Goal: Task Accomplishment & Management: Complete application form

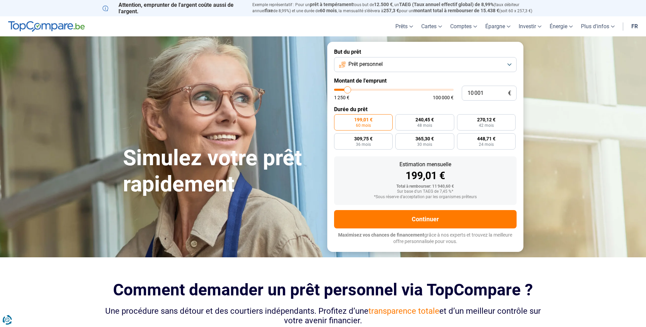
click at [358, 68] on button "Prêt personnel" at bounding box center [425, 64] width 182 height 15
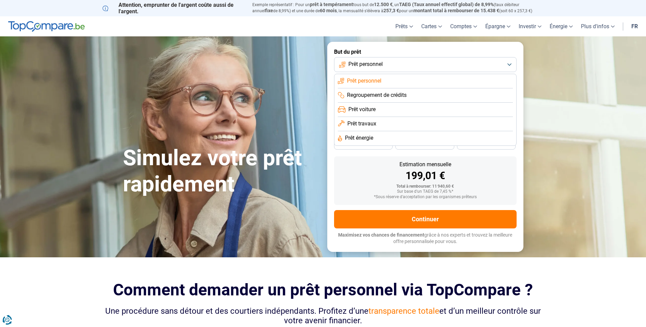
click at [370, 92] on span "Regroupement de crédits" at bounding box center [377, 95] width 60 height 7
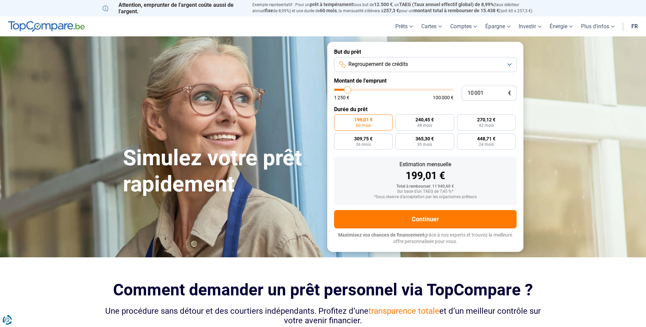
type input "11 000"
type input "11000"
type input "14 500"
type input "14500"
type input "18 500"
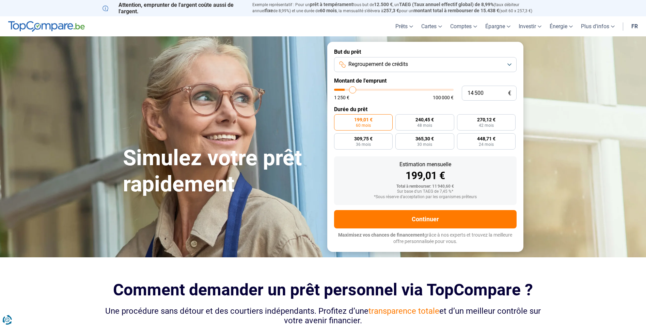
type input "18500"
type input "21 250"
type input "21250"
type input "24 750"
type input "24750"
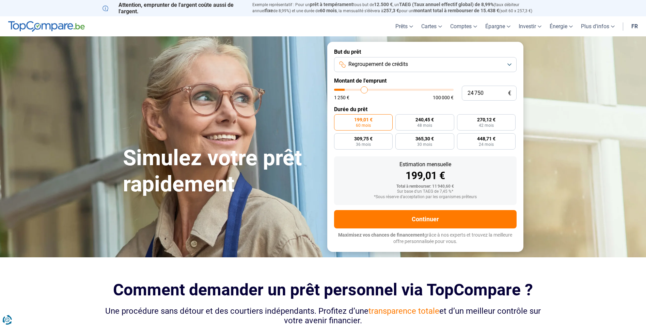
type input "28 250"
type input "28250"
type input "32 250"
type input "32250"
type input "35 500"
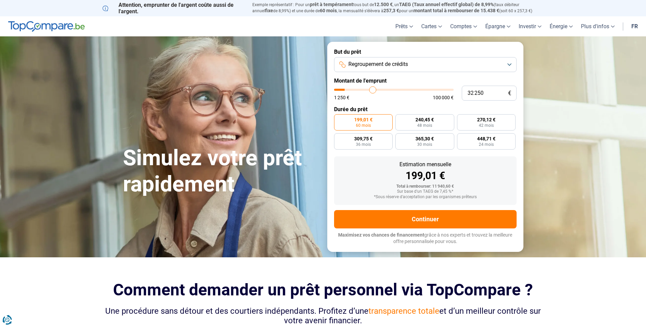
type input "35500"
type input "38 250"
type input "38250"
type input "39 250"
type input "39250"
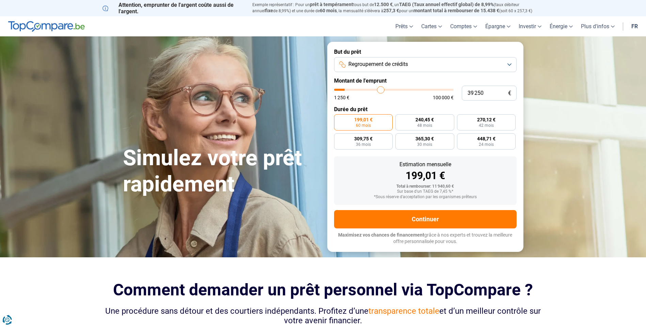
type input "39 750"
type input "39750"
type input "40 000"
type input "40000"
type input "40 250"
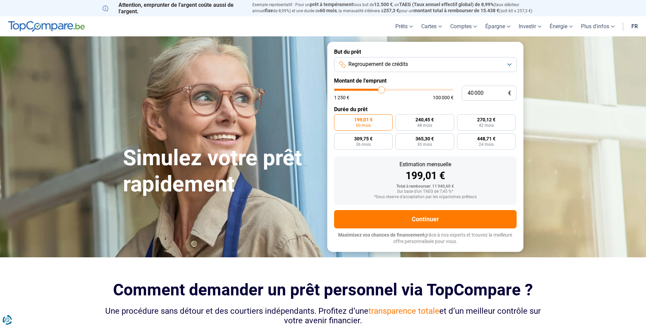
type input "40250"
type input "41 000"
type input "41000"
type input "41 250"
type input "41250"
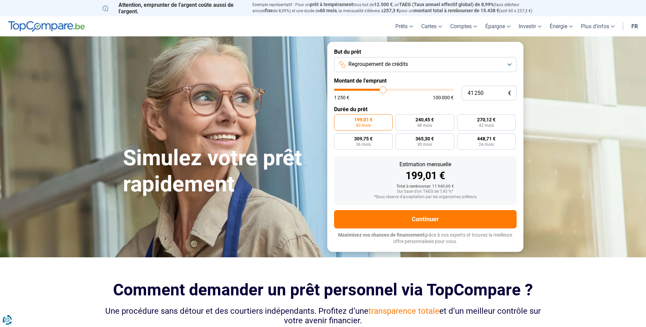
type input "42 000"
type input "42000"
type input "44 000"
type input "44000"
type input "47 000"
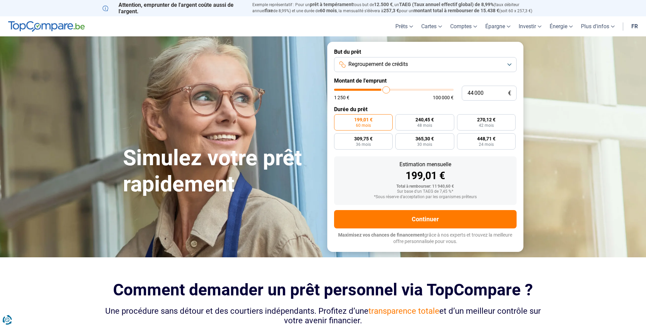
type input "47000"
type input "49 500"
type input "49500"
type input "52 500"
type input "52500"
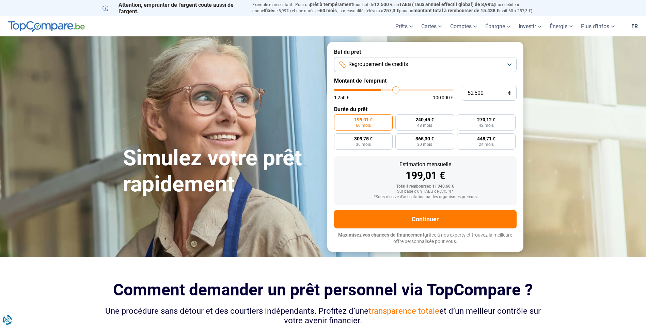
type input "53 500"
type input "53500"
type input "54 250"
type input "54250"
type input "53 500"
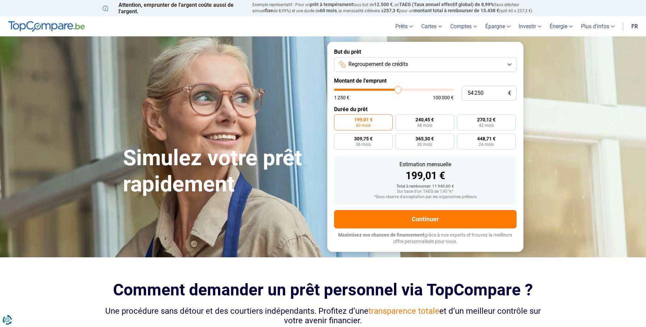
type input "53500"
type input "52 500"
type input "52500"
type input "51 000"
type input "51000"
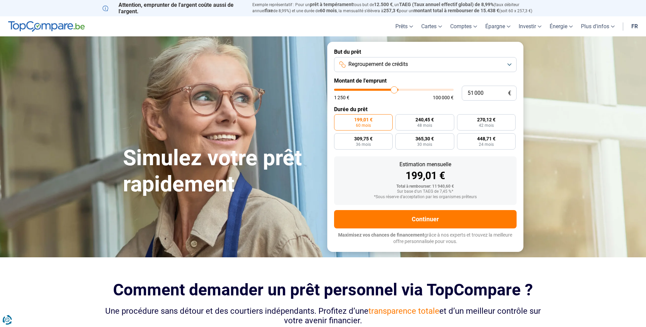
type input "49 750"
type input "49750"
type input "48 750"
type input "48750"
type input "48 250"
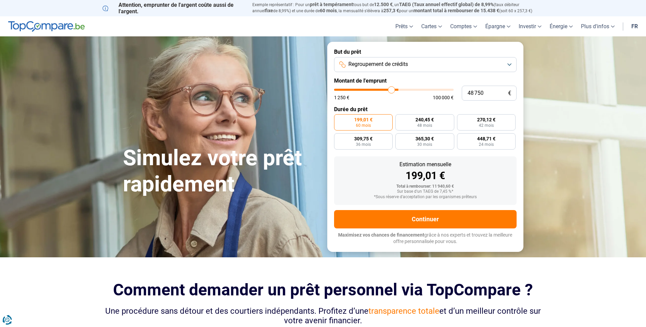
type input "48250"
type input "47 250"
type input "47250"
type input "46 750"
type input "46750"
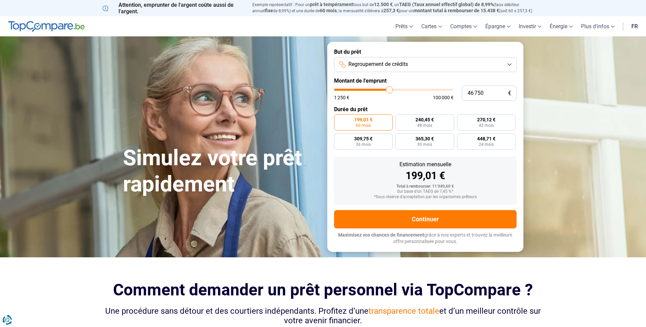
type input "46 500"
type input "46500"
type input "45 750"
type input "45750"
type input "45 500"
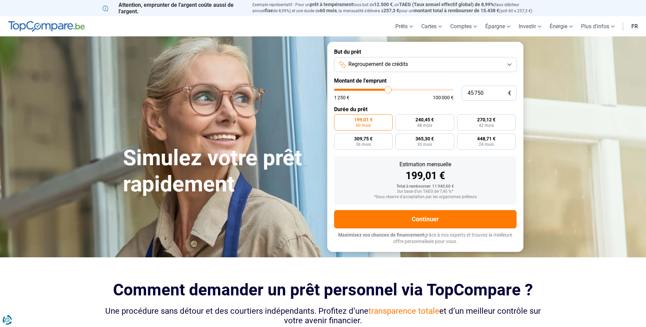
type input "45500"
type input "45 250"
type input "45250"
type input "44 500"
type input "44500"
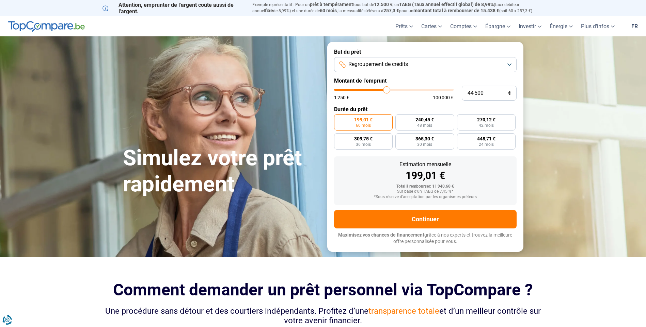
type input "44 250"
type input "44250"
type input "44 000"
type input "44000"
type input "43 750"
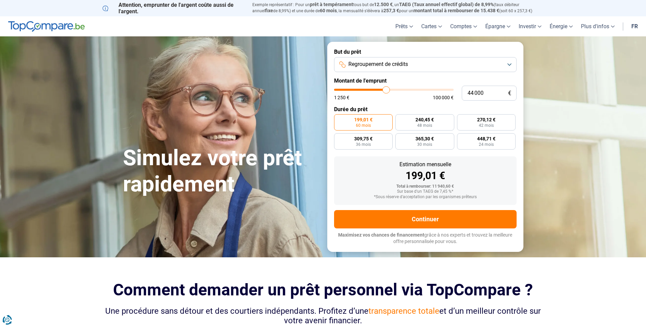
type input "43750"
type input "43 500"
type input "43500"
type input "43 000"
type input "43000"
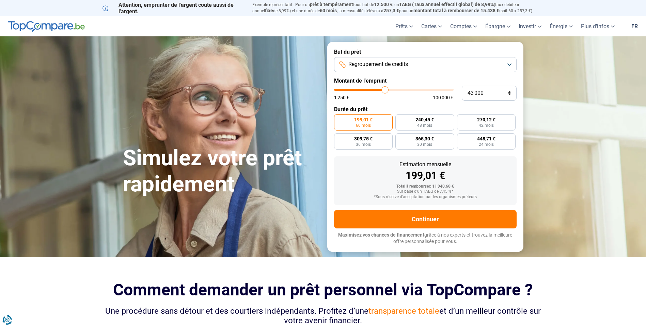
type input "42 750"
type input "42750"
type input "42 500"
type input "42500"
type input "42 250"
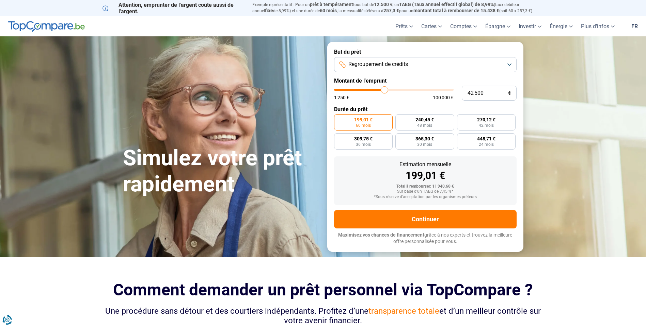
type input "42250"
type input "42 000"
type input "42000"
type input "41 500"
type input "41500"
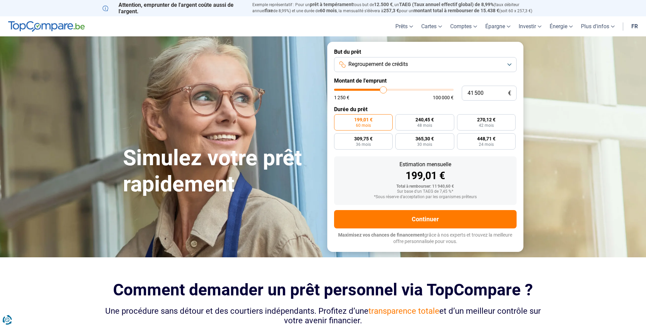
type input "41 000"
type input "41000"
type input "40 750"
type input "40750"
type input "40 250"
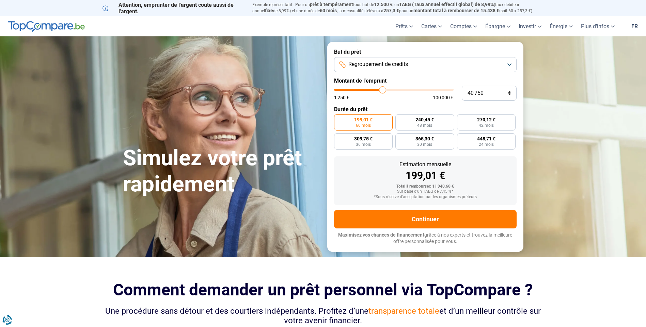
type input "40250"
type input "39 750"
type input "39750"
type input "39 500"
type input "39500"
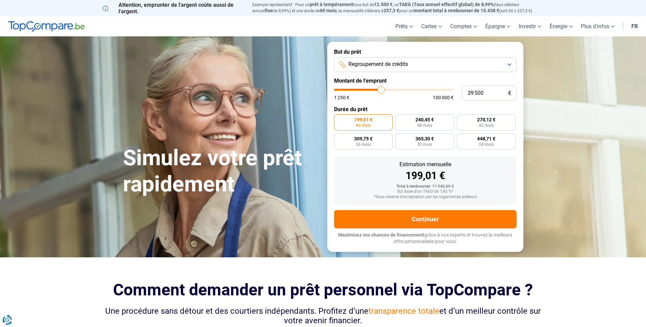
type input "39 250"
type input "39250"
type input "38 750"
type input "38750"
type input "38 500"
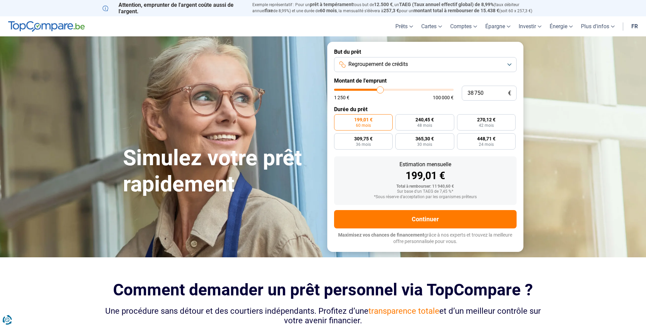
type input "38500"
type input "38 250"
type input "38250"
type input "38 000"
type input "38000"
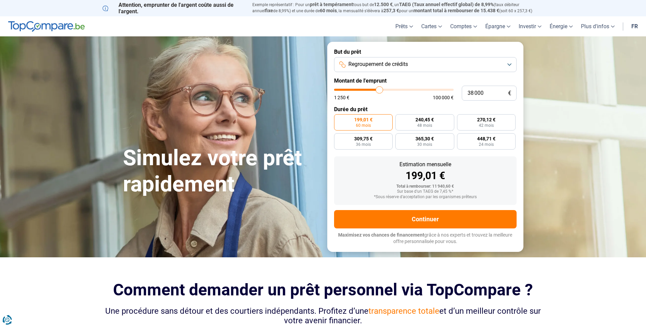
type input "37 750"
type input "37750"
type input "36 750"
type input "36750"
type input "36 500"
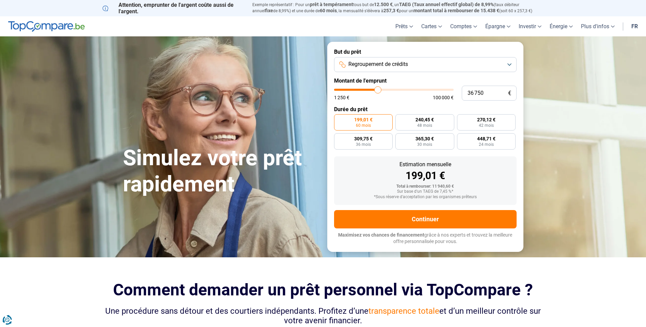
type input "36500"
type input "36 250"
type input "36250"
type input "35 750"
type input "35750"
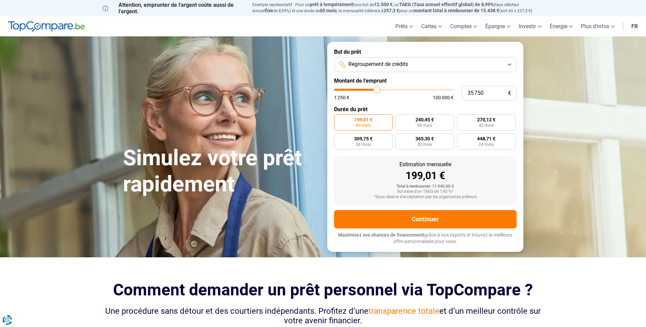
type input "35 250"
type input "35250"
type input "35 000"
drag, startPoint x: 348, startPoint y: 89, endPoint x: 376, endPoint y: 95, distance: 28.5
type input "35000"
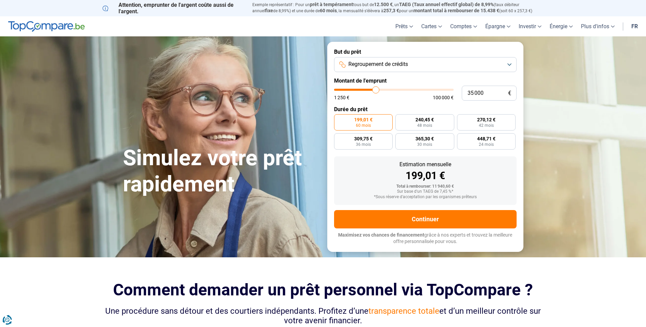
click at [376, 91] on input "range" at bounding box center [393, 90] width 119 height 2
radio input "false"
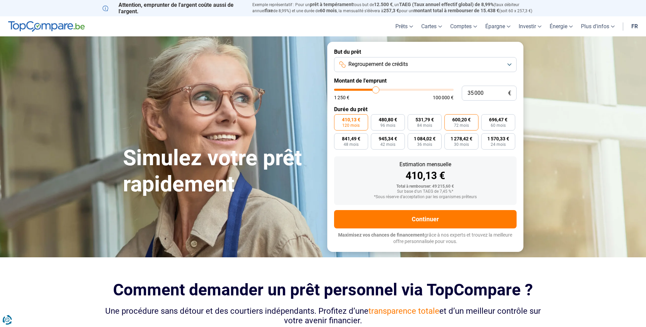
click at [459, 127] on span "72 mois" at bounding box center [461, 126] width 15 height 4
click at [449, 119] on input "600,20 € 72 mois" at bounding box center [446, 116] width 4 height 4
radio input "true"
click at [431, 67] on button "Regroupement de crédits" at bounding box center [425, 64] width 182 height 15
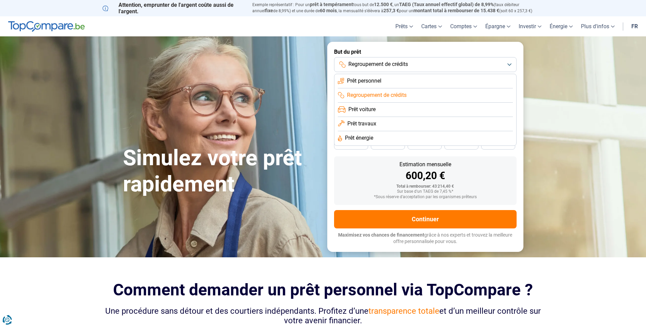
click at [414, 110] on li "Prêt voiture" at bounding box center [425, 110] width 175 height 14
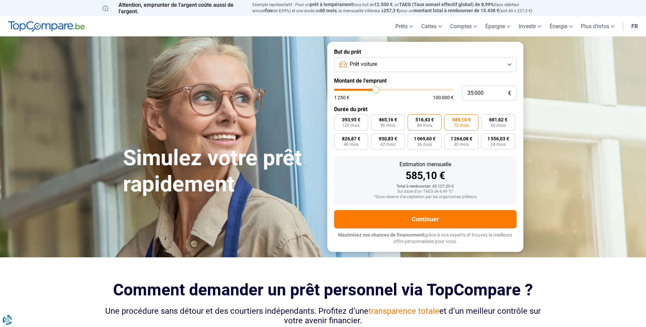
click at [420, 115] on label "516,43 € 84 mois" at bounding box center [424, 122] width 34 height 16
click at [412, 115] on input "516,43 € 84 mois" at bounding box center [409, 116] width 4 height 4
radio input "true"
click at [417, 68] on button "Prêt voiture" at bounding box center [425, 64] width 182 height 15
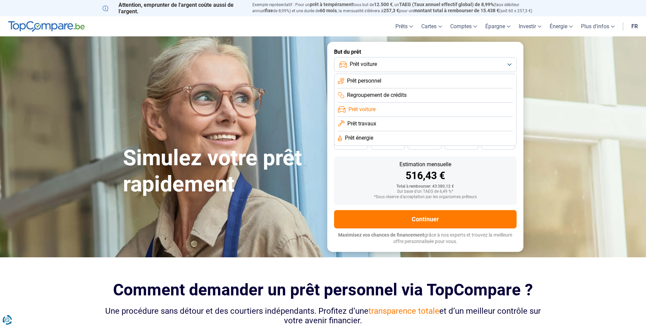
click at [399, 84] on li "Prêt personnel" at bounding box center [425, 81] width 175 height 14
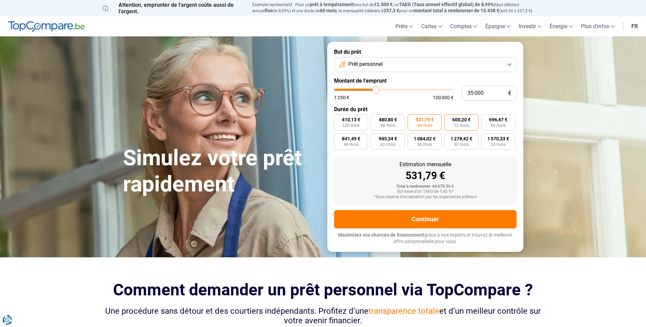
click at [452, 128] on label "600,20 € 72 mois" at bounding box center [461, 122] width 34 height 16
click at [449, 119] on input "600,20 € 72 mois" at bounding box center [446, 116] width 4 height 4
radio input "true"
click at [493, 98] on input "35 000" at bounding box center [489, 93] width 55 height 15
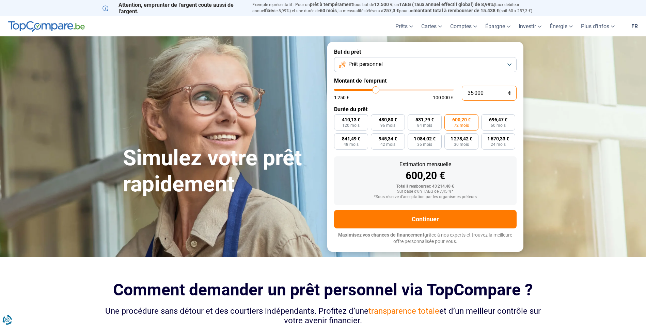
type input "3"
type input "1250"
type input "34"
type input "1250"
type input "340"
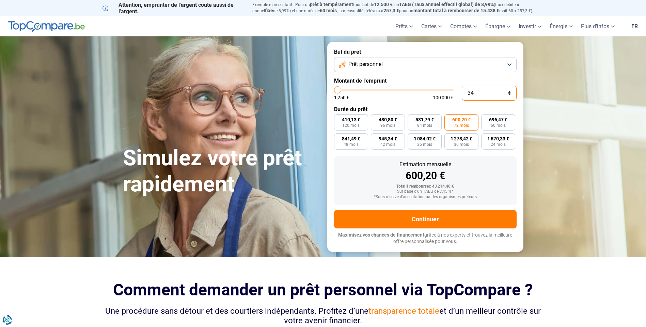
type input "1250"
type input "3 400"
type input "3500"
type input "34 000"
type input "34000"
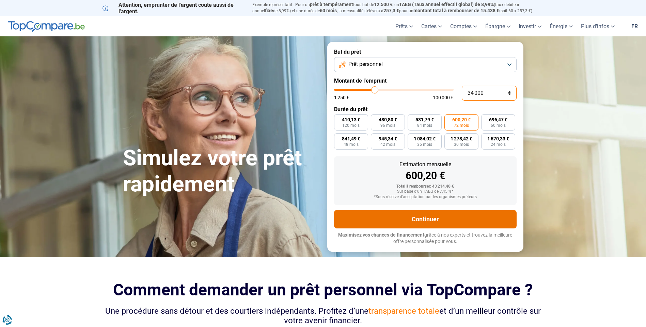
type input "34 000"
radio input "true"
click at [476, 217] on button "Continuer" at bounding box center [425, 219] width 182 height 18
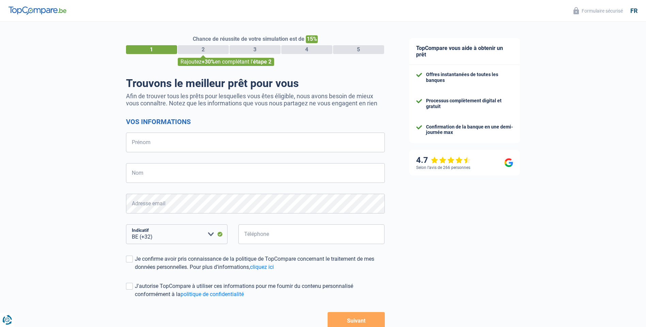
select select "32"
